Goal: Transaction & Acquisition: Book appointment/travel/reservation

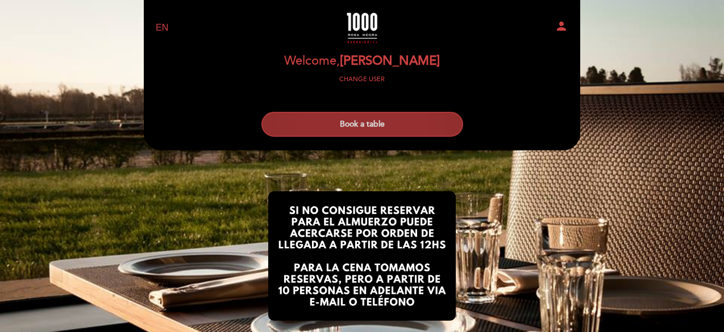
click at [367, 124] on button "Book a table" at bounding box center [362, 124] width 202 height 25
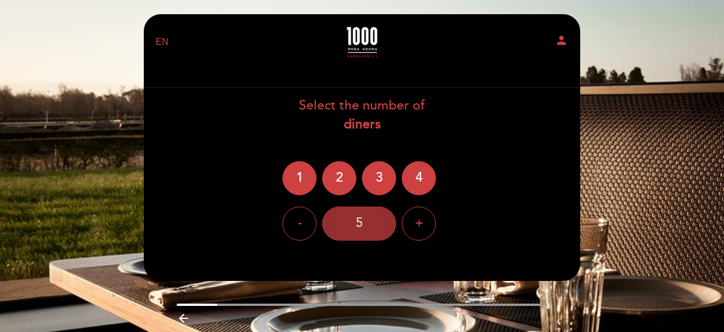
click at [376, 229] on div "5" at bounding box center [359, 224] width 74 height 34
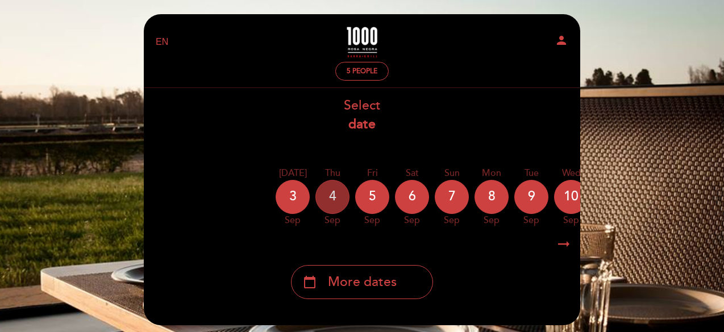
click at [339, 203] on div "4" at bounding box center [332, 197] width 34 height 34
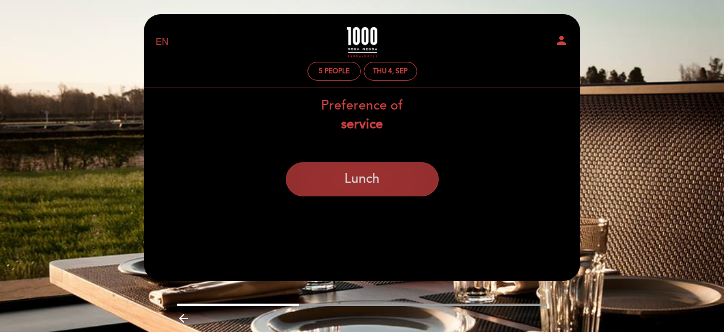
click at [365, 186] on button "Lunch" at bounding box center [362, 180] width 153 height 34
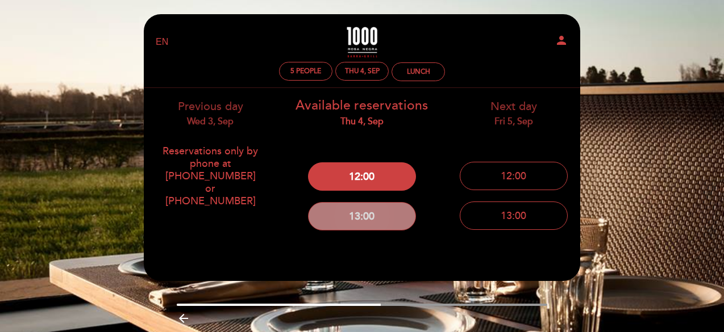
click at [378, 225] on button "13:00" at bounding box center [362, 216] width 108 height 28
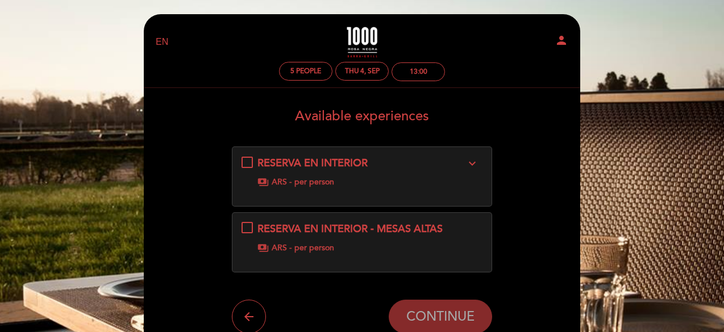
click at [243, 165] on div "RESERVA EN INTERIOR expand_more payments ARS - per person" at bounding box center [361, 172] width 241 height 32
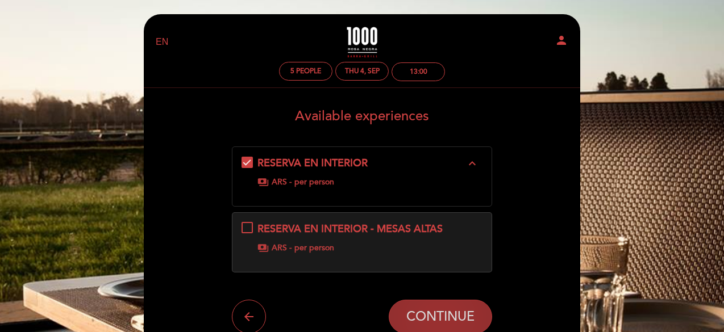
click at [470, 314] on span "CONTINUE" at bounding box center [440, 317] width 68 height 16
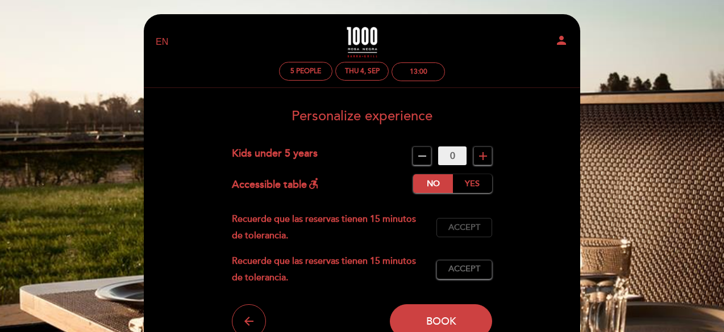
click at [473, 230] on span "Accept" at bounding box center [464, 228] width 32 height 12
click at [472, 272] on span "Accept" at bounding box center [464, 270] width 32 height 12
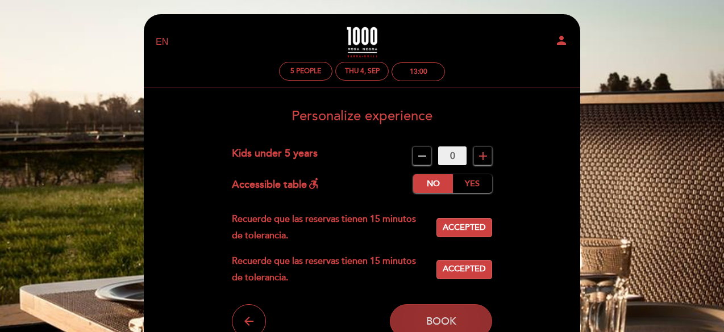
click at [464, 318] on button "Book" at bounding box center [441, 322] width 102 height 34
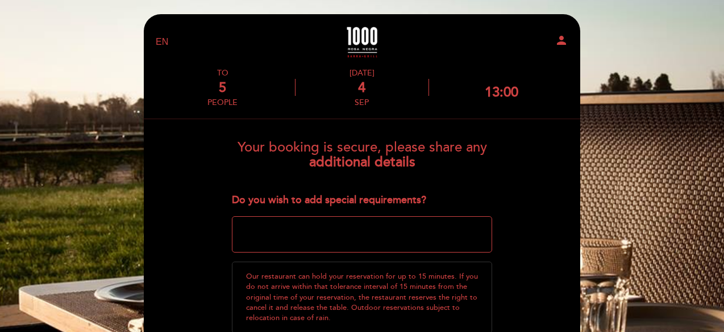
click at [281, 237] on textarea at bounding box center [362, 234] width 261 height 36
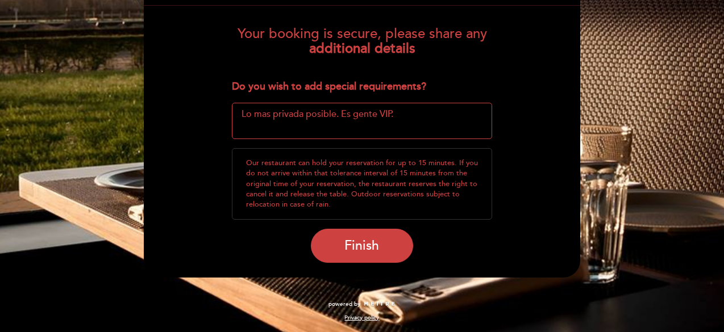
scroll to position [114, 0]
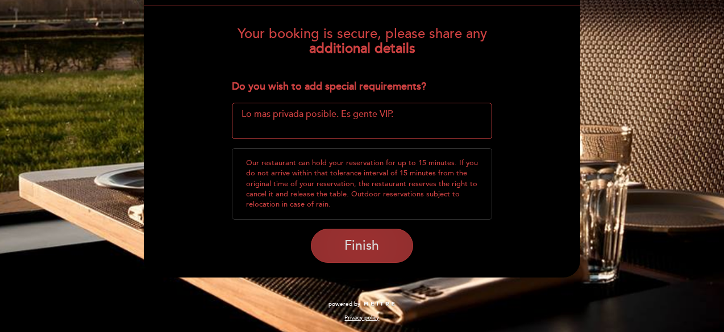
type textarea "Lo mas privada posible. Es gente VIP."
click at [370, 241] on span "Finish" at bounding box center [361, 246] width 35 height 16
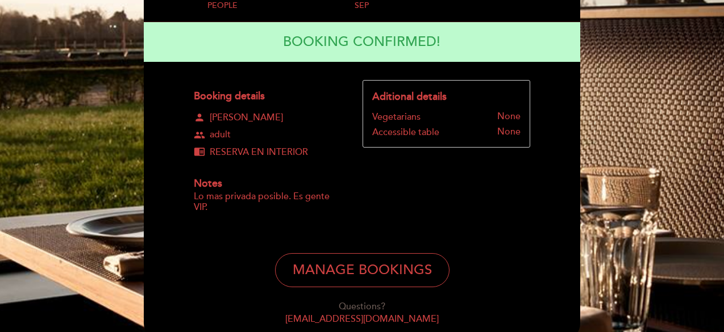
scroll to position [0, 0]
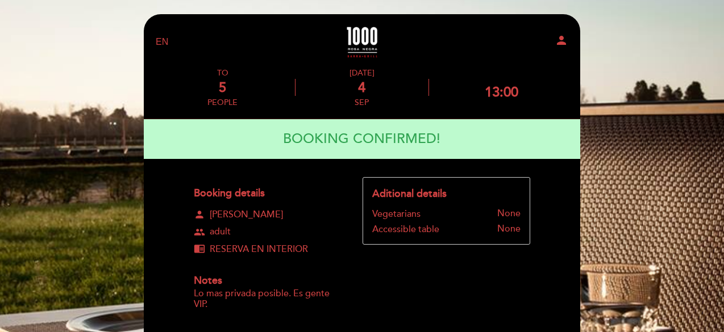
click at [564, 42] on icon "person" at bounding box center [562, 41] width 14 height 14
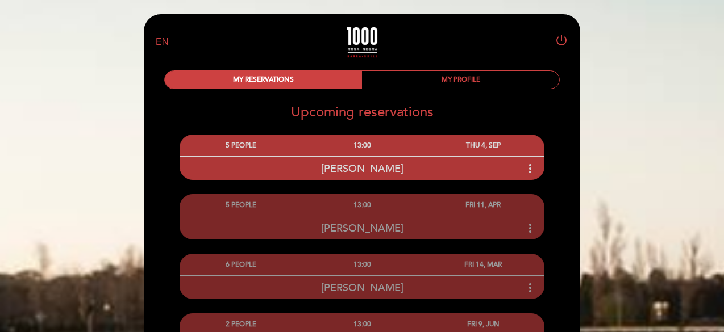
click at [566, 42] on icon "power_settings_new" at bounding box center [562, 41] width 14 height 14
